Goal: Transaction & Acquisition: Book appointment/travel/reservation

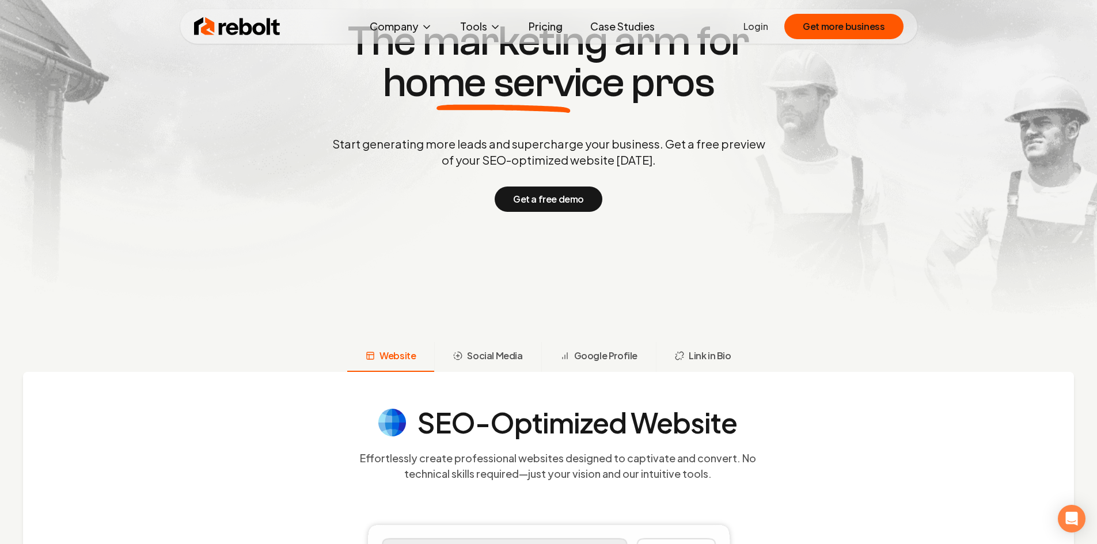
scroll to position [173, 0]
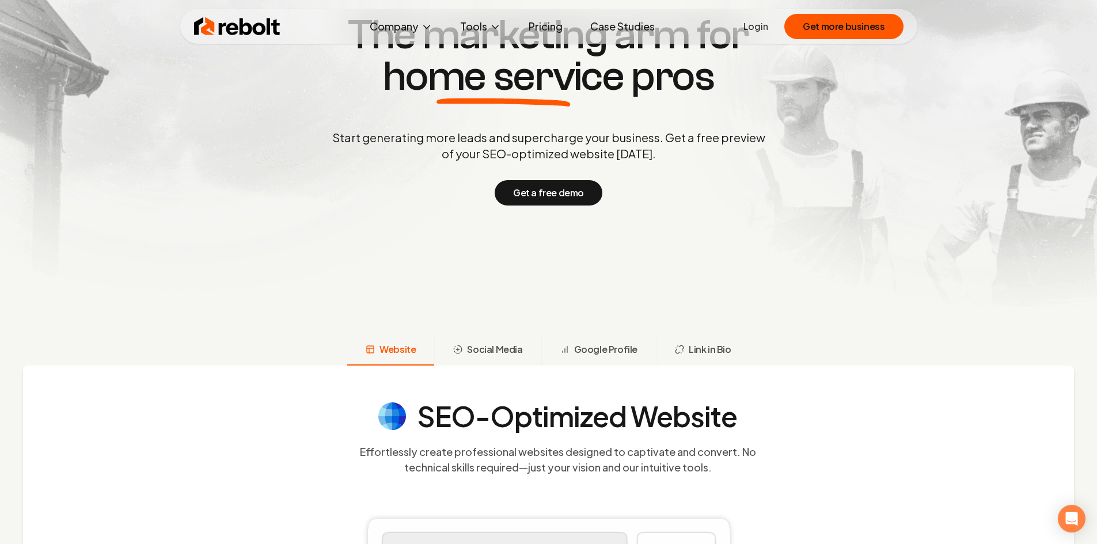
click at [693, 139] on p "Start generating more leads and supercharge your business. Get a free preview o…" at bounding box center [549, 146] width 438 height 32
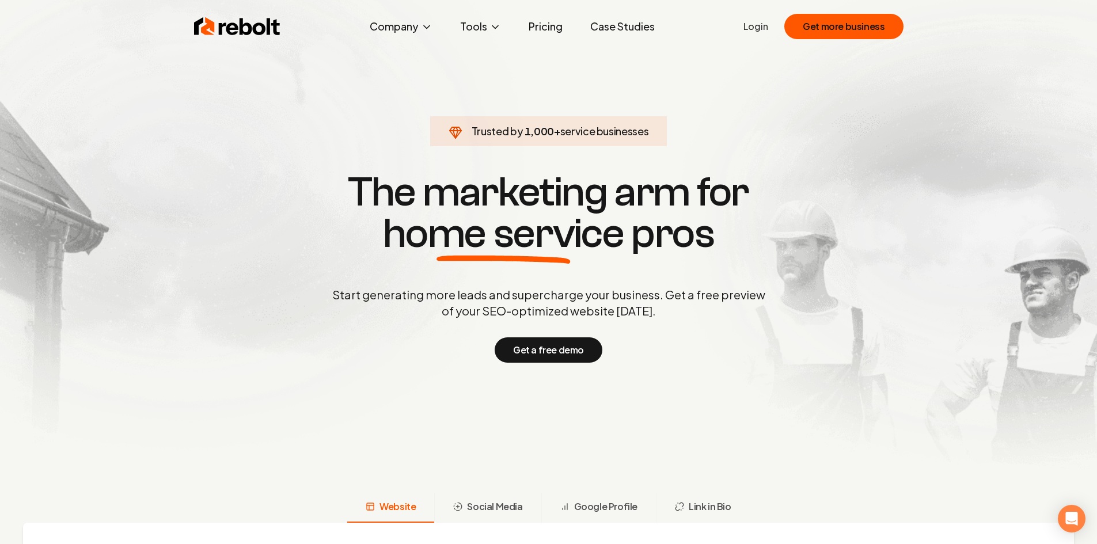
scroll to position [0, 0]
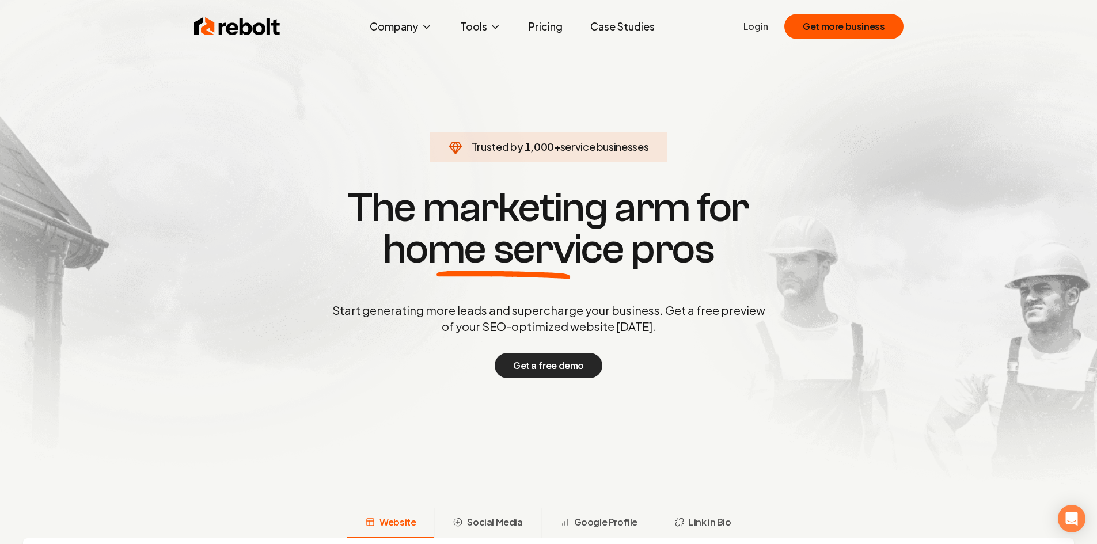
click at [527, 365] on button "Get a free demo" at bounding box center [549, 365] width 108 height 25
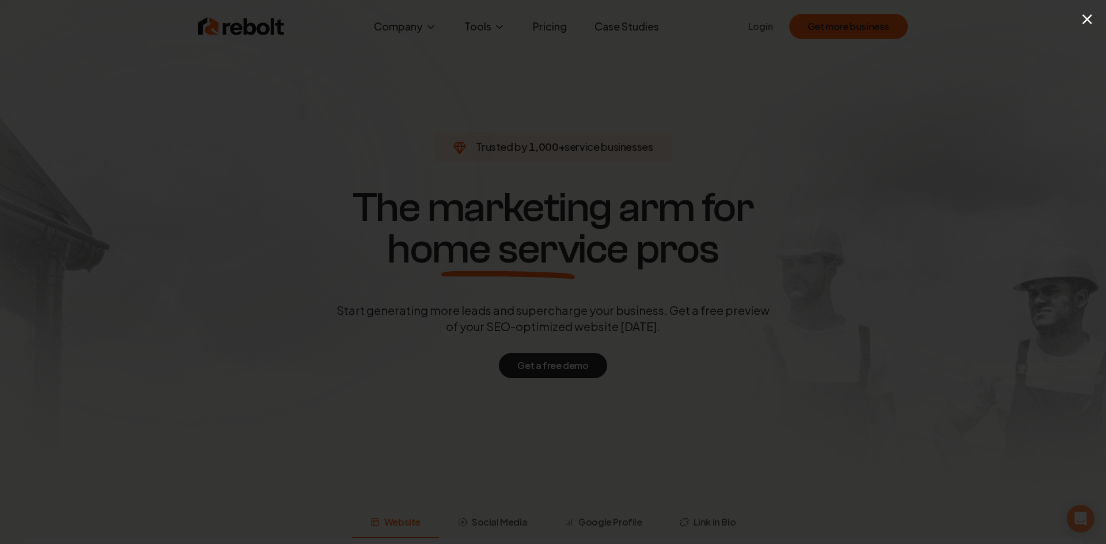
click at [369, 92] on div "×" at bounding box center [553, 272] width 1106 height 544
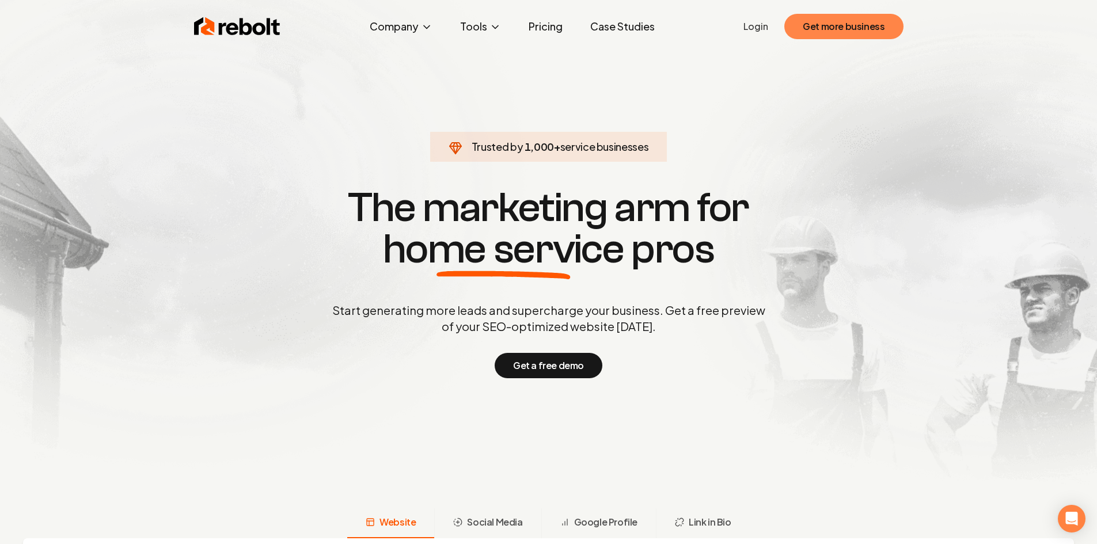
click at [862, 29] on button "Get more business" at bounding box center [843, 26] width 119 height 25
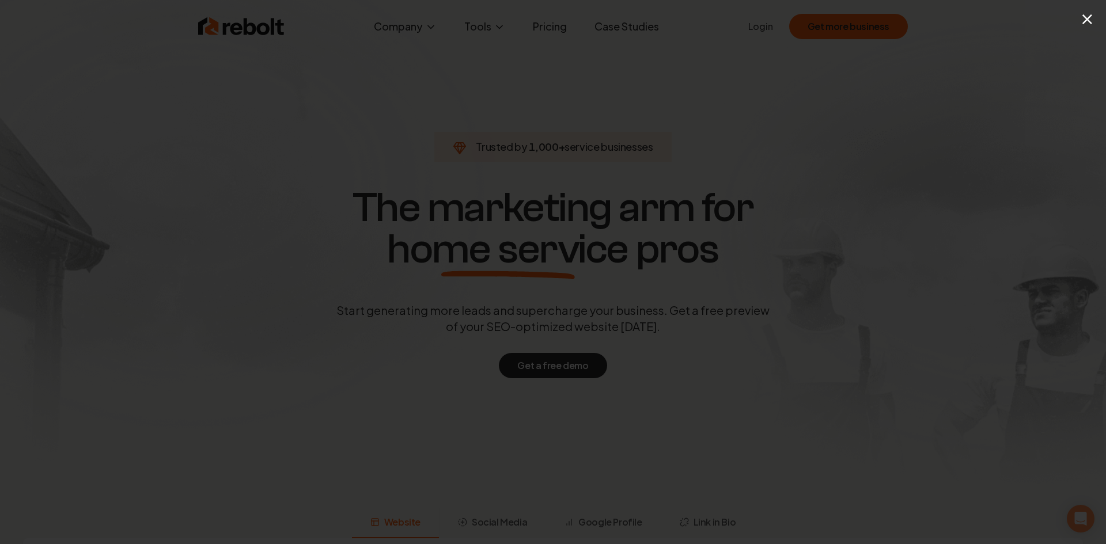
click at [529, 68] on div "×" at bounding box center [553, 272] width 1106 height 544
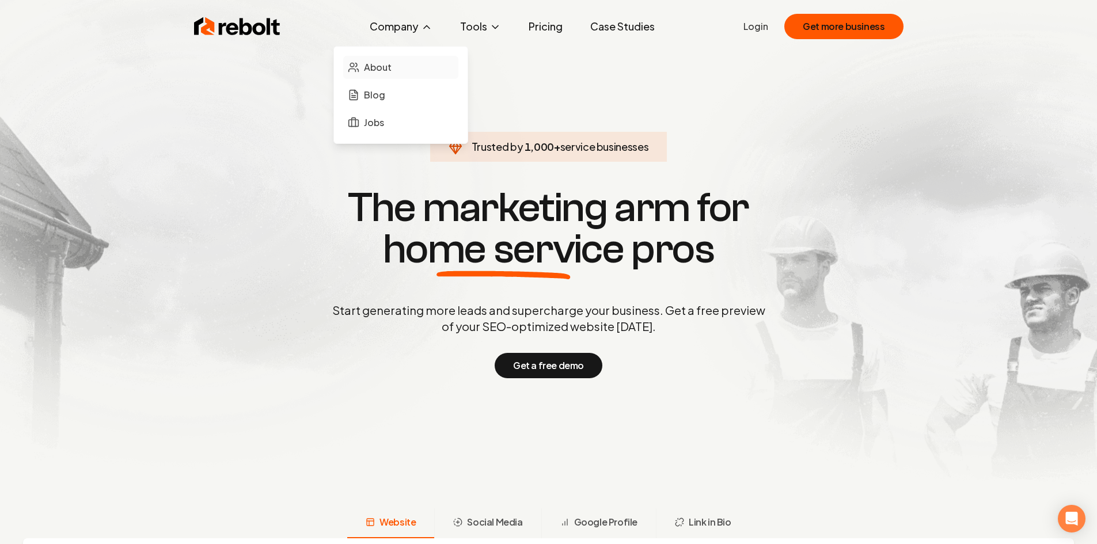
click at [384, 70] on span "About" at bounding box center [378, 67] width 28 height 14
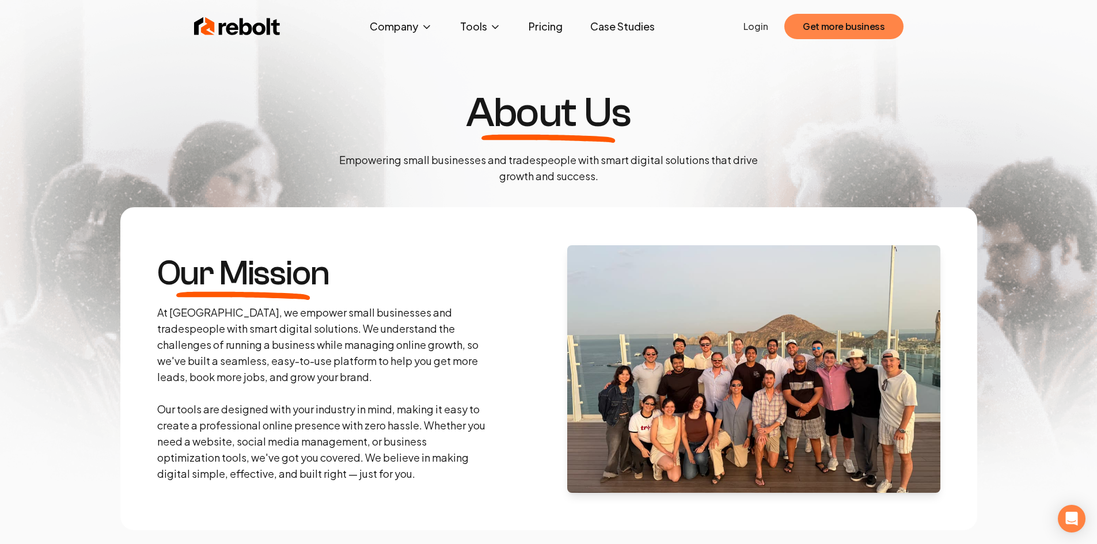
click at [841, 37] on button "Get more business" at bounding box center [843, 26] width 119 height 25
